Goal: Task Accomplishment & Management: Manage account settings

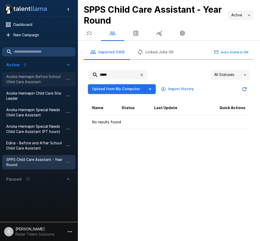
click at [20, 76] on span "Anoka-Hennepin Before School Child Care Assistant" at bounding box center [34, 79] width 57 height 10
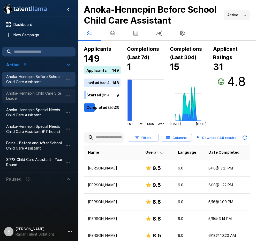
click at [23, 97] on span "Anoka-Hennepin Child Care Site Leader" at bounding box center [34, 96] width 57 height 10
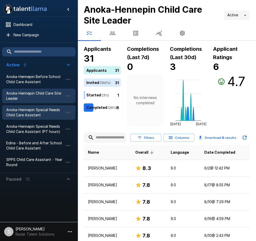
click at [22, 111] on span "Anoka-Hennepin Special Needs Child Care Assistant" at bounding box center [34, 112] width 57 height 10
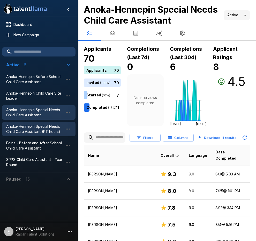
click at [23, 125] on span "Anoka-Hennepin Special Needs Child Care Assistant (PT hours)" at bounding box center [34, 129] width 57 height 10
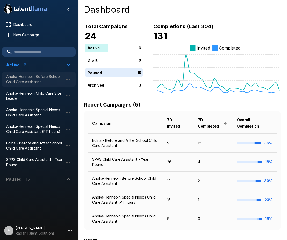
click at [26, 79] on span "Anoka-Hennepin Before School Child Care Assistant" at bounding box center [34, 79] width 57 height 10
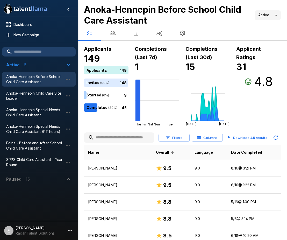
click at [115, 35] on icon "button" at bounding box center [112, 33] width 6 height 6
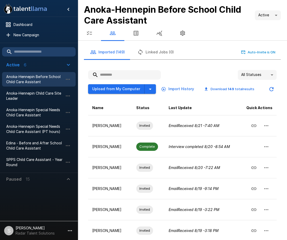
click at [114, 74] on input "text" at bounding box center [124, 74] width 73 height 9
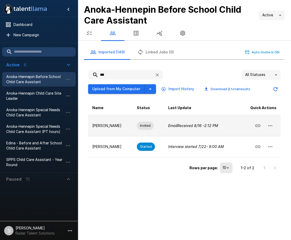
click at [270, 125] on icon "button" at bounding box center [270, 125] width 4 height 1
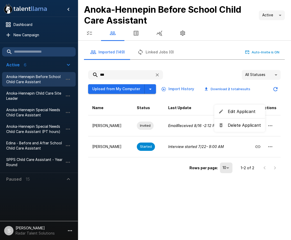
click at [247, 128] on span "Delete Applicant" at bounding box center [243, 125] width 33 height 6
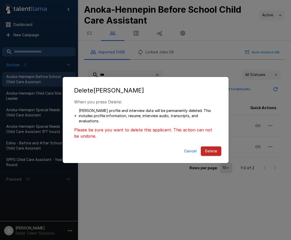
click at [211, 151] on button "Delete" at bounding box center [211, 151] width 20 height 10
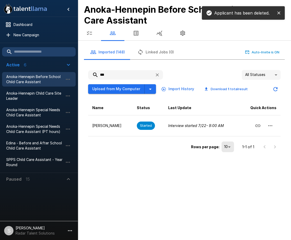
drag, startPoint x: 101, startPoint y: 73, endPoint x: 87, endPoint y: 73, distance: 14.0
click at [87, 73] on div "*** All Statuses ** Upload from My Computer Import History Download 1 total res…" at bounding box center [184, 112] width 201 height 92
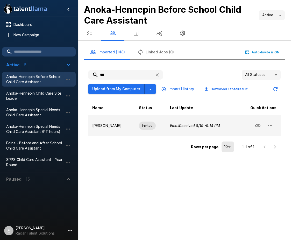
type input "***"
click at [268, 127] on icon "button" at bounding box center [270, 125] width 6 height 6
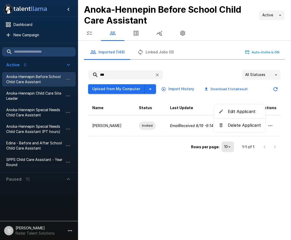
click at [244, 127] on span "Delete Applicant" at bounding box center [243, 125] width 33 height 6
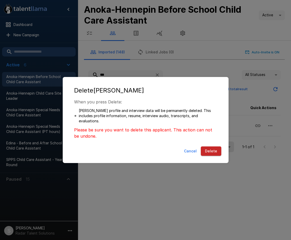
click at [212, 151] on button "Delete" at bounding box center [211, 151] width 20 height 10
